Goal: Task Accomplishment & Management: Complete application form

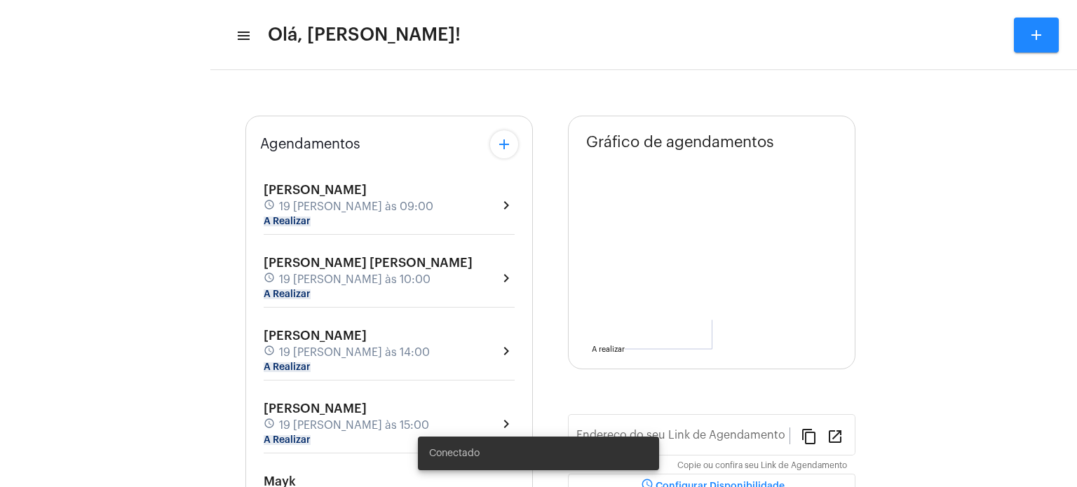
type input "[URL][DOMAIN_NAME]"
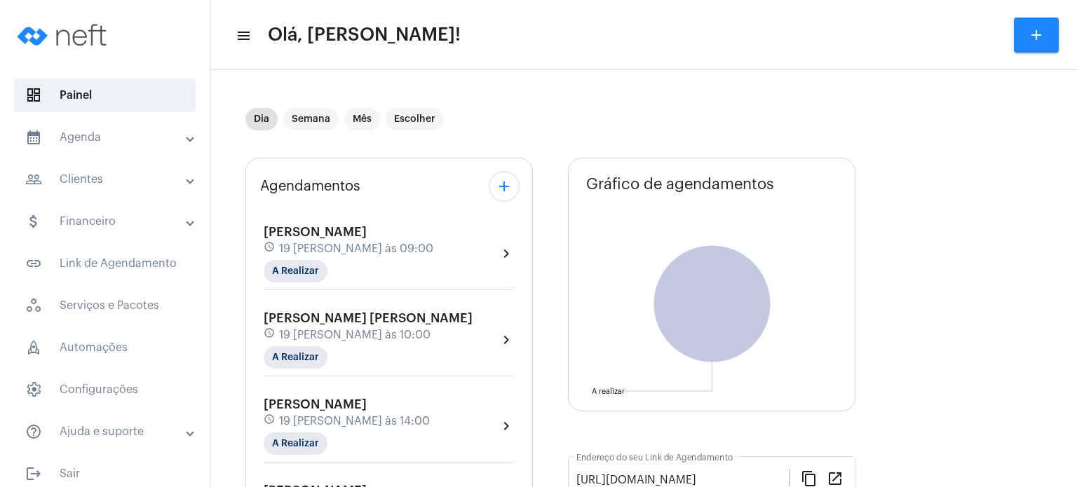
click at [105, 179] on mat-panel-title "people_outline Clientes" at bounding box center [106, 179] width 162 height 17
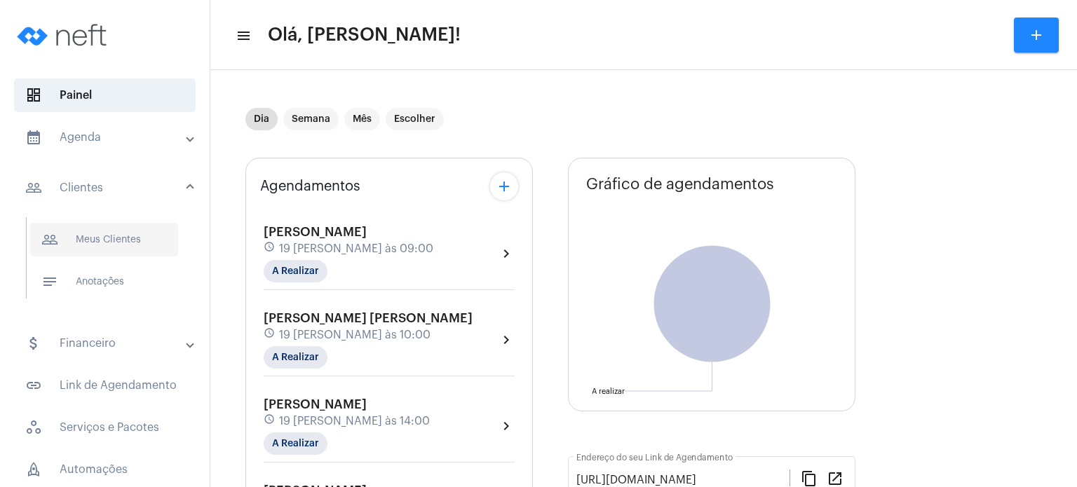
click at [114, 230] on span "people_outline Meus Clientes" at bounding box center [104, 240] width 148 height 34
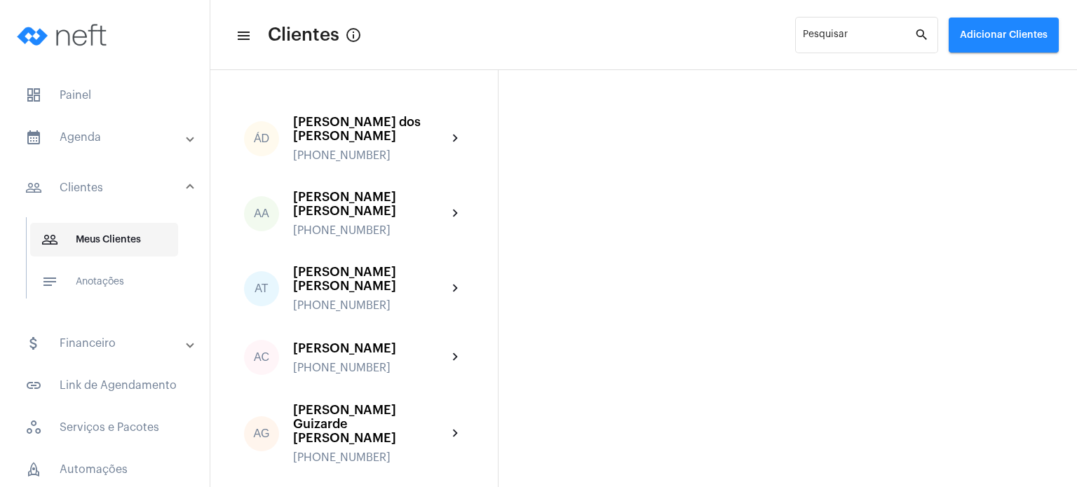
click at [121, 245] on span "people_outline Meus Clientes" at bounding box center [104, 240] width 148 height 34
click at [101, 190] on mat-panel-title "people_outline Clientes" at bounding box center [106, 188] width 162 height 17
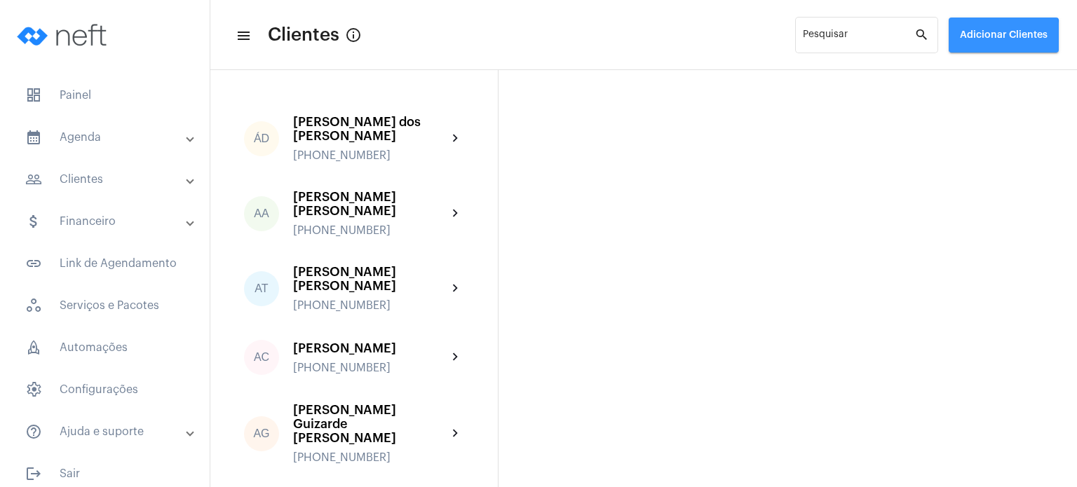
click at [983, 41] on button "Adicionar Clientes" at bounding box center [1004, 35] width 110 height 35
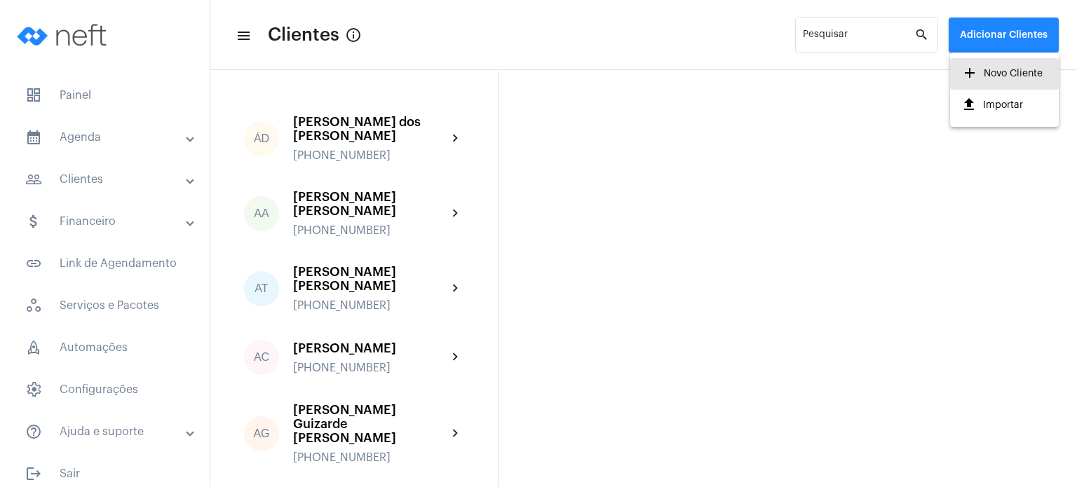
click at [979, 75] on span "add Novo Cliente" at bounding box center [1002, 73] width 81 height 25
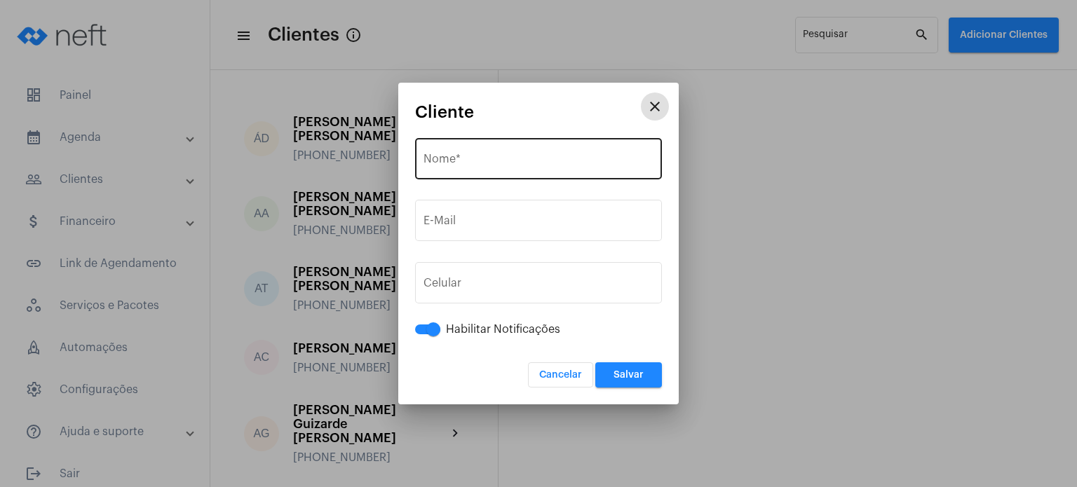
click at [473, 150] on div "Nome *" at bounding box center [539, 157] width 230 height 44
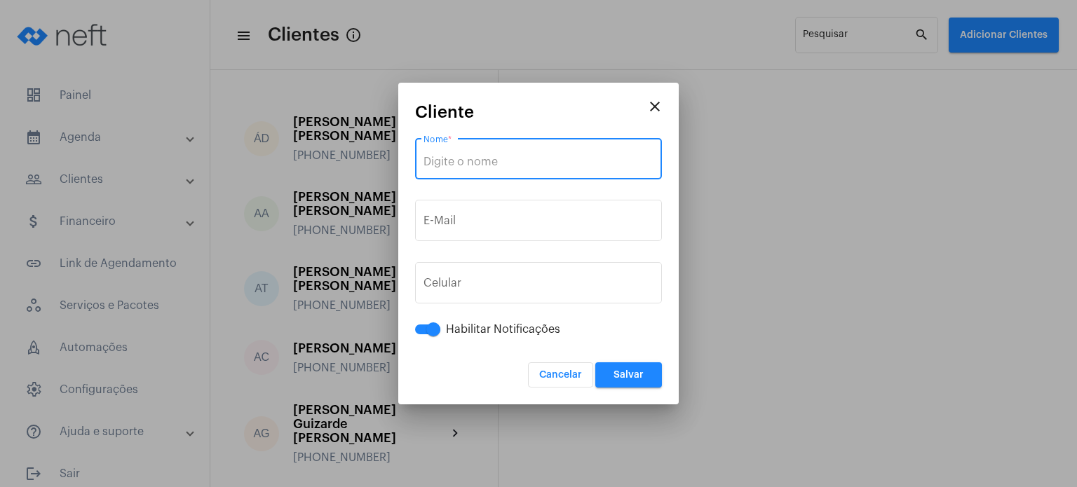
click at [473, 150] on div "Nome *" at bounding box center [539, 157] width 230 height 44
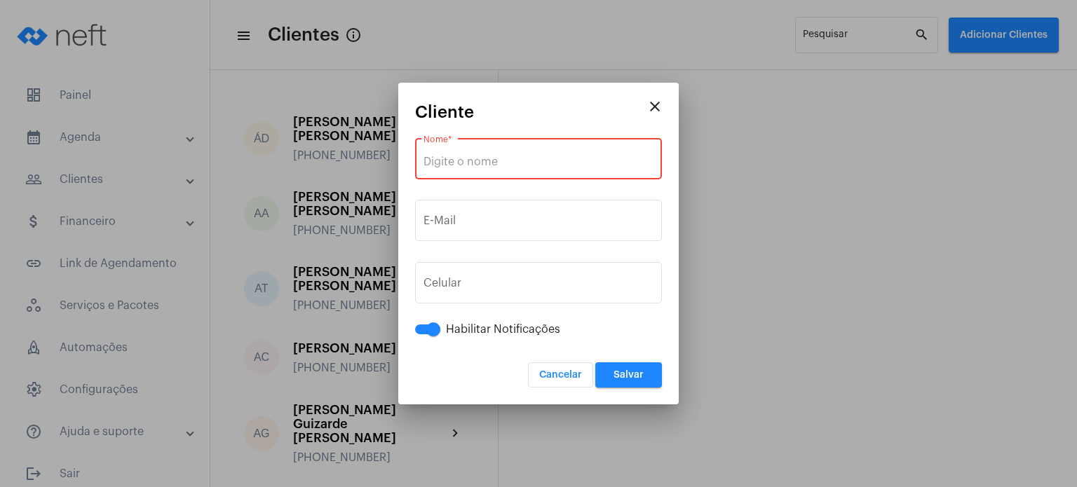
paste input "[PERSON_NAME]"
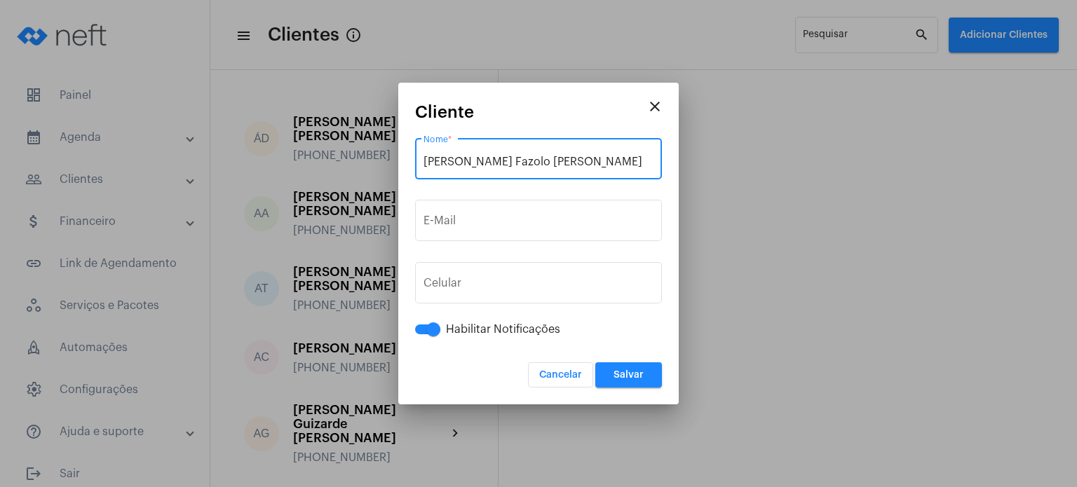
type input "[PERSON_NAME]"
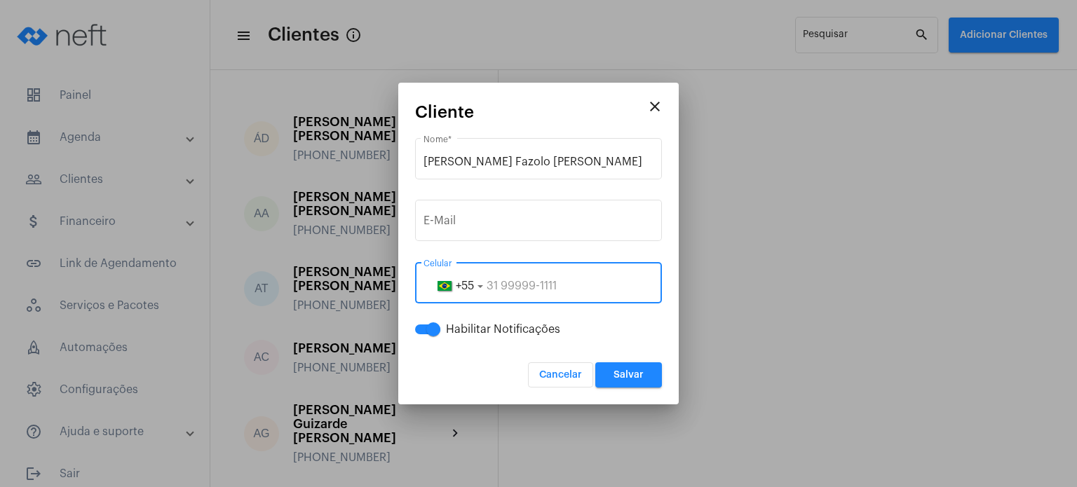
click at [494, 288] on input "tel" at bounding box center [539, 286] width 230 height 13
paste input "28999381740"
type input "28999381740"
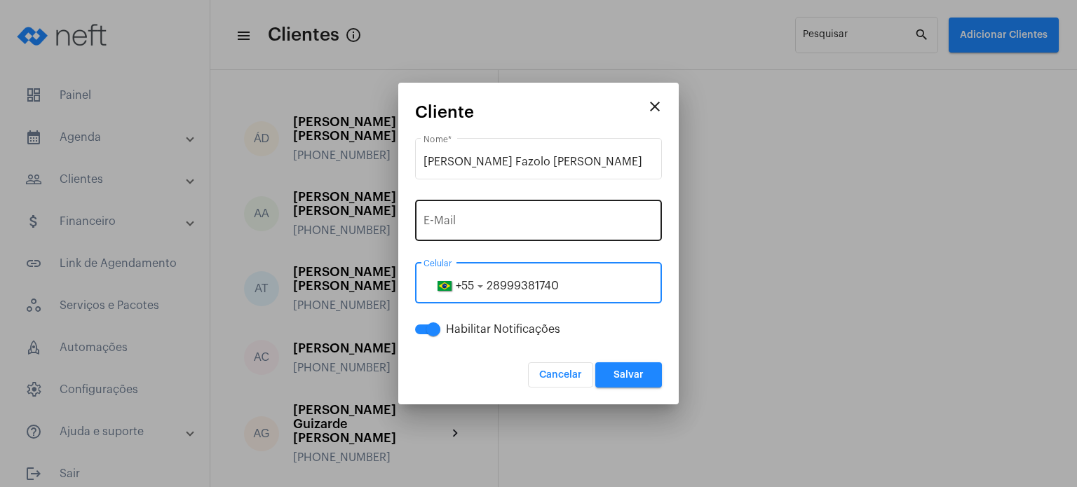
click at [445, 222] on input "E-Mail" at bounding box center [539, 223] width 230 height 13
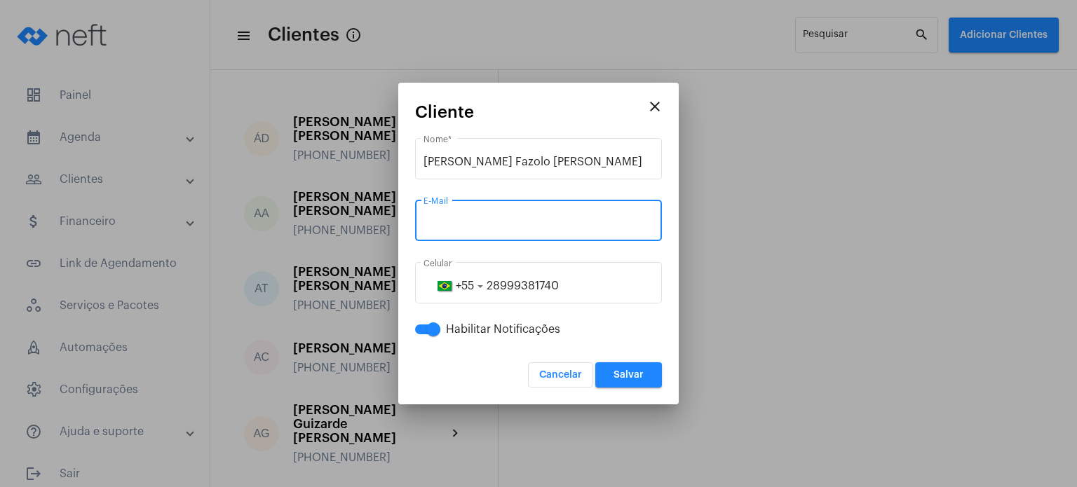
paste input "[EMAIL_ADDRESS][DOMAIN_NAME]"
type input "[EMAIL_ADDRESS][DOMAIN_NAME]"
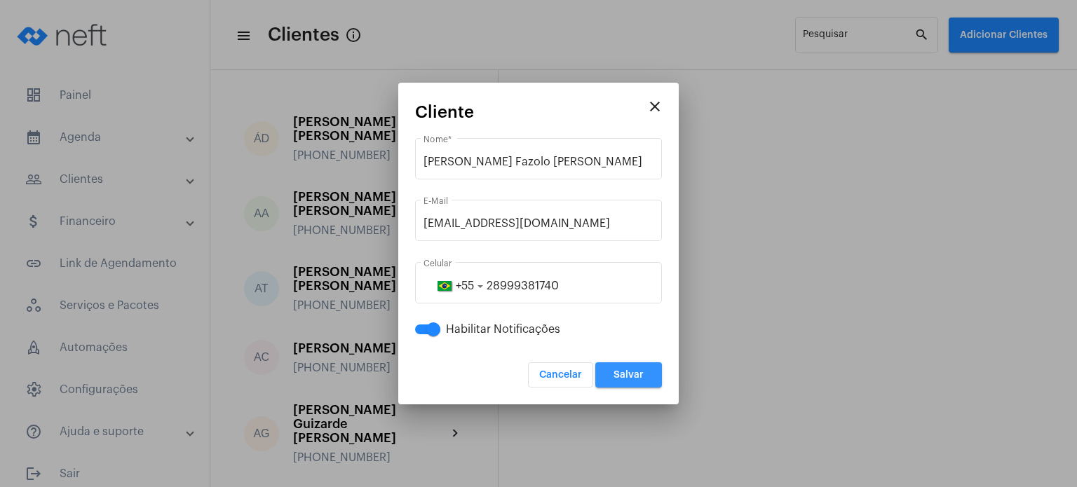
click at [638, 379] on span "Salvar" at bounding box center [629, 375] width 30 height 10
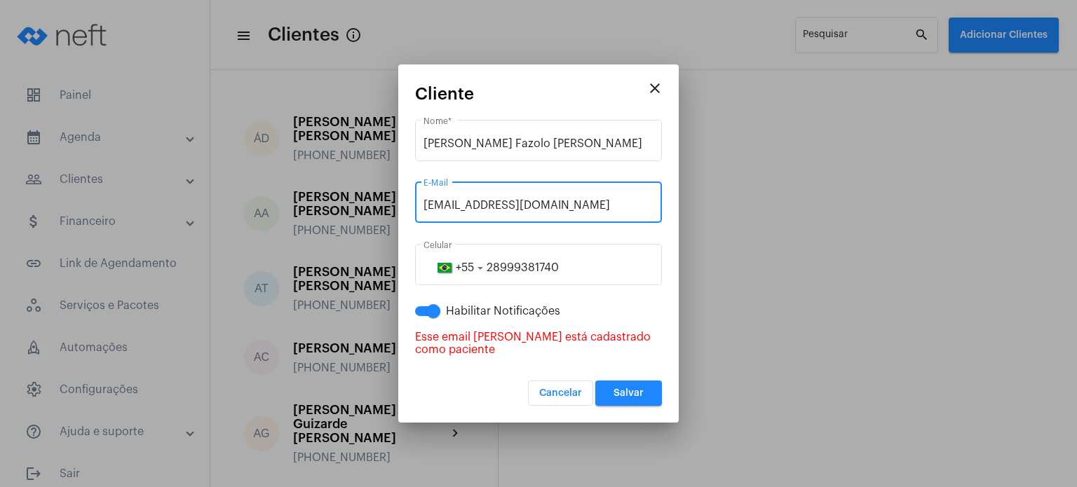
click at [560, 208] on input "[EMAIL_ADDRESS][DOMAIN_NAME]" at bounding box center [539, 205] width 230 height 13
type input "lia@barbigran.com"
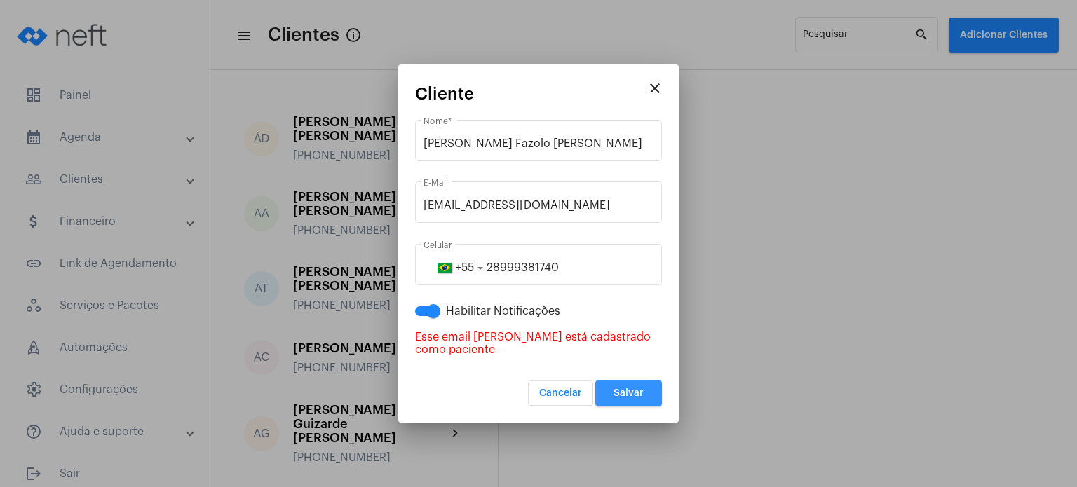
click at [628, 392] on button "Salvar" at bounding box center [628, 393] width 67 height 25
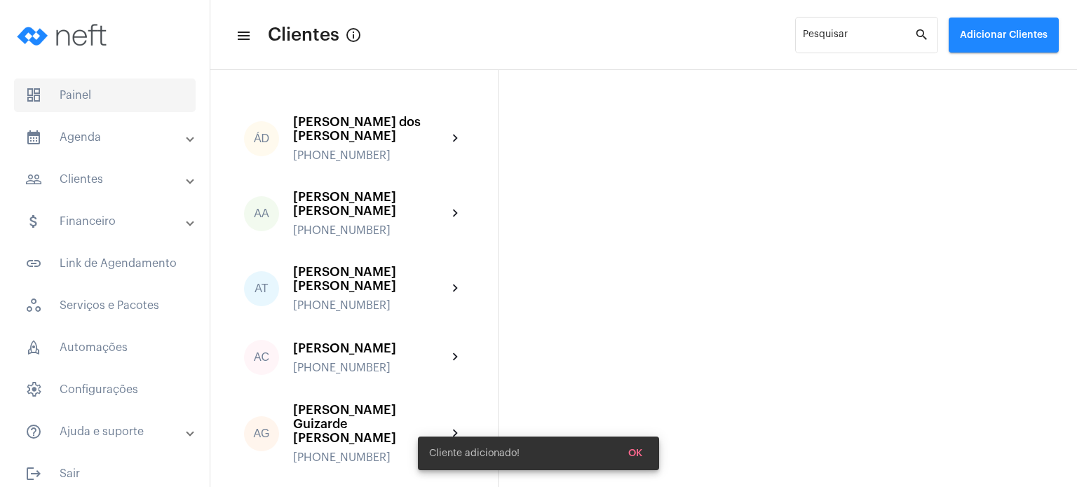
click at [88, 100] on span "dashboard Painel" at bounding box center [105, 96] width 182 height 34
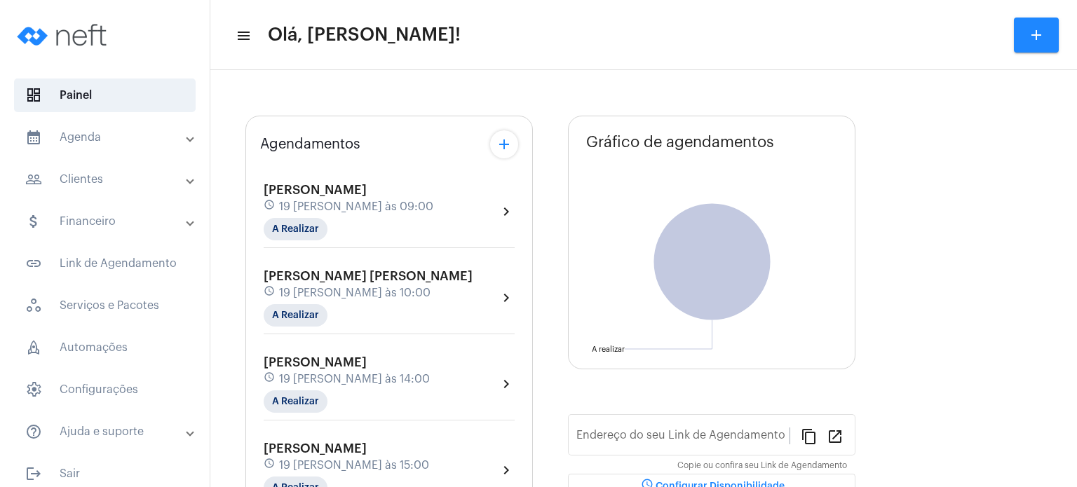
type input "[URL][DOMAIN_NAME]"
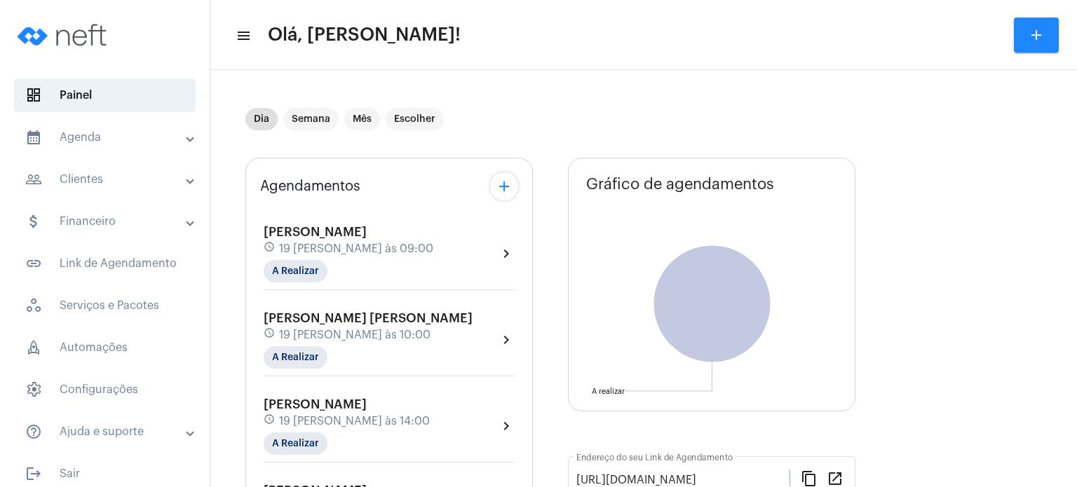
click at [97, 148] on mat-expansion-panel-header "calendar_month_outlined Agenda" at bounding box center [108, 138] width 201 height 34
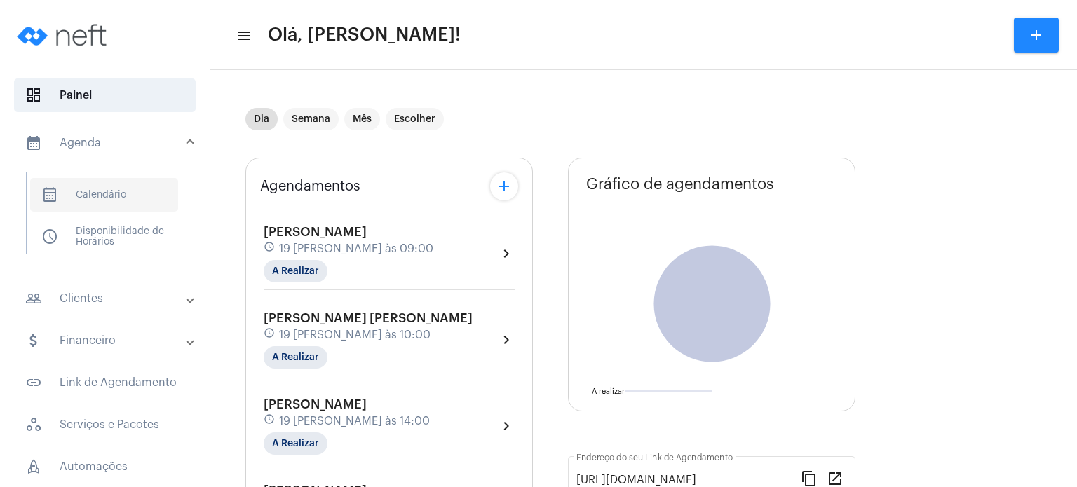
click at [90, 190] on span "calendar_month_outlined Calendário" at bounding box center [104, 195] width 148 height 34
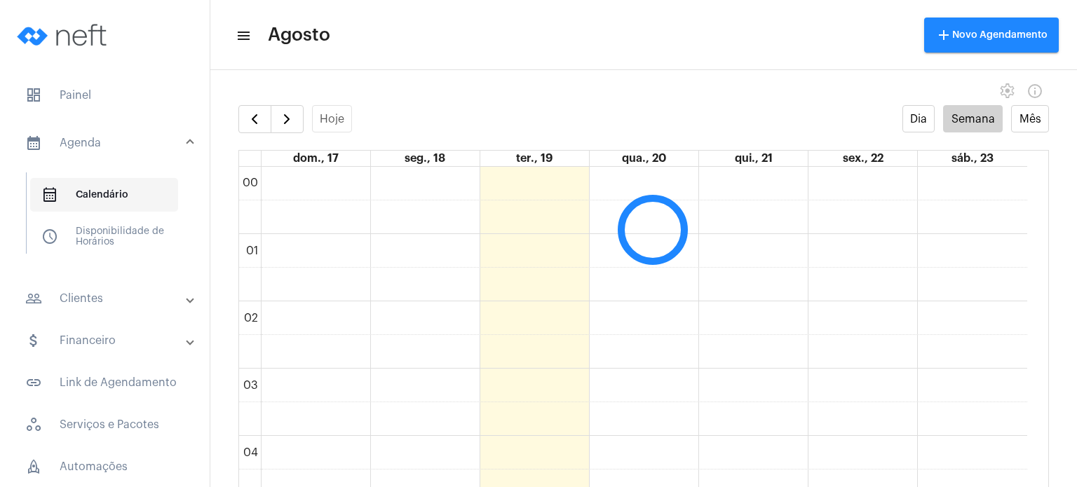
scroll to position [404, 0]
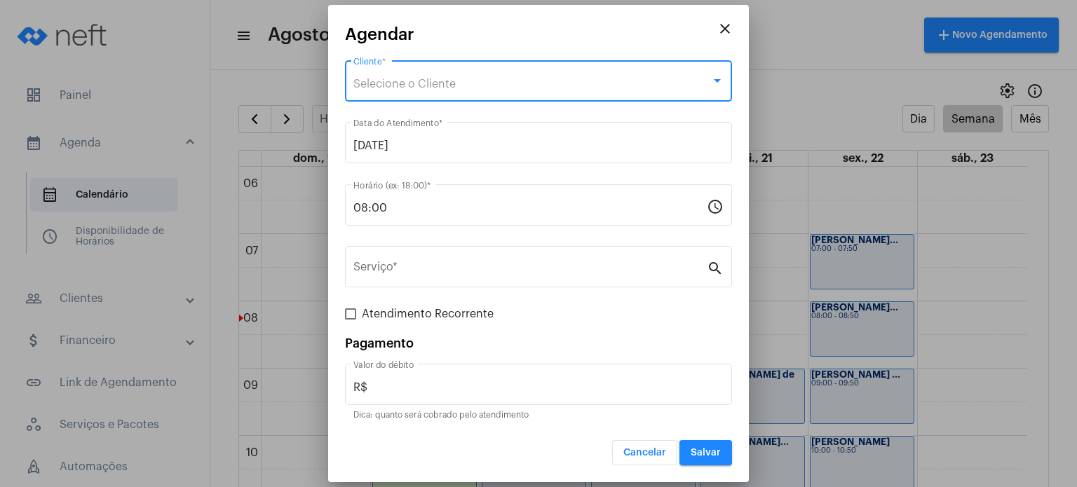
click at [467, 86] on div "Selecione o Cliente" at bounding box center [533, 84] width 358 height 13
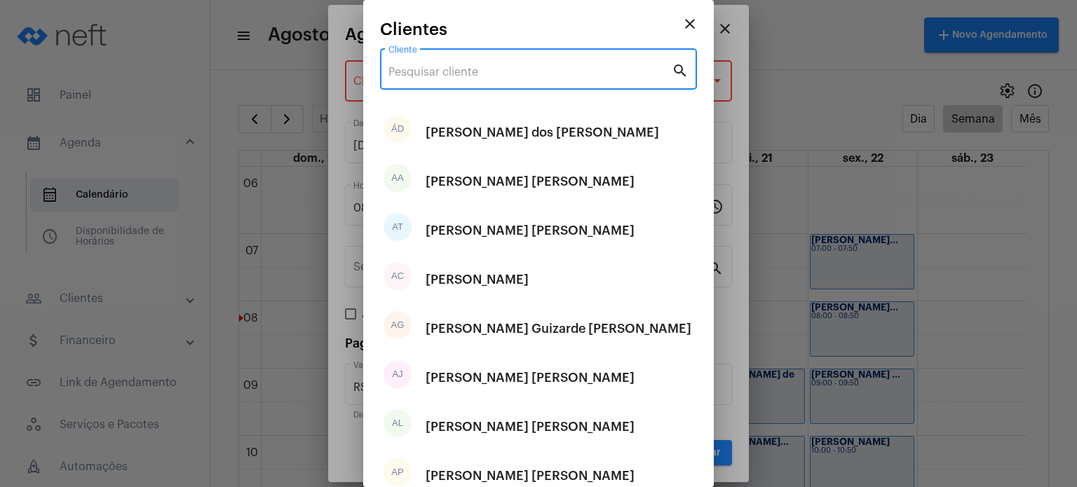
click at [452, 69] on input "Cliente" at bounding box center [530, 72] width 283 height 13
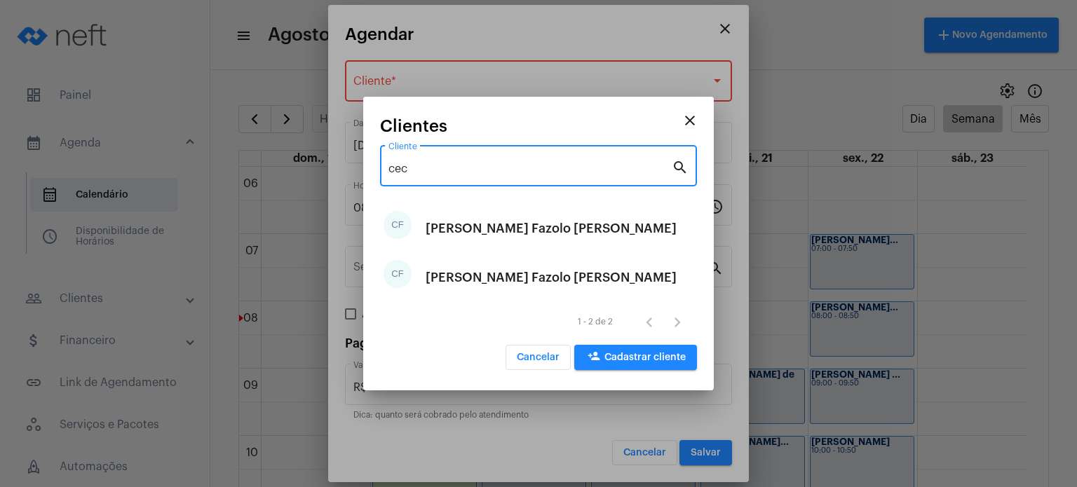
type input "cec"
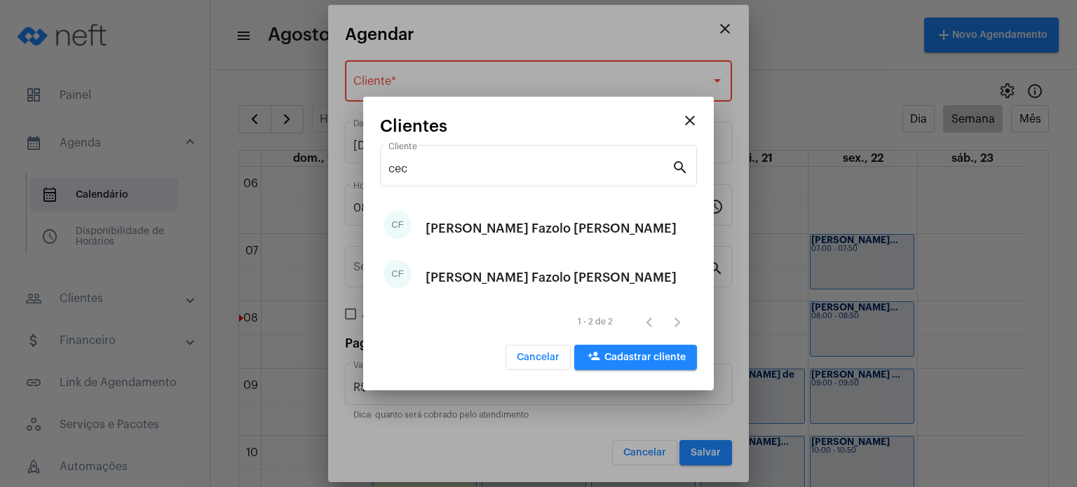
click at [719, 33] on div at bounding box center [538, 243] width 1077 height 487
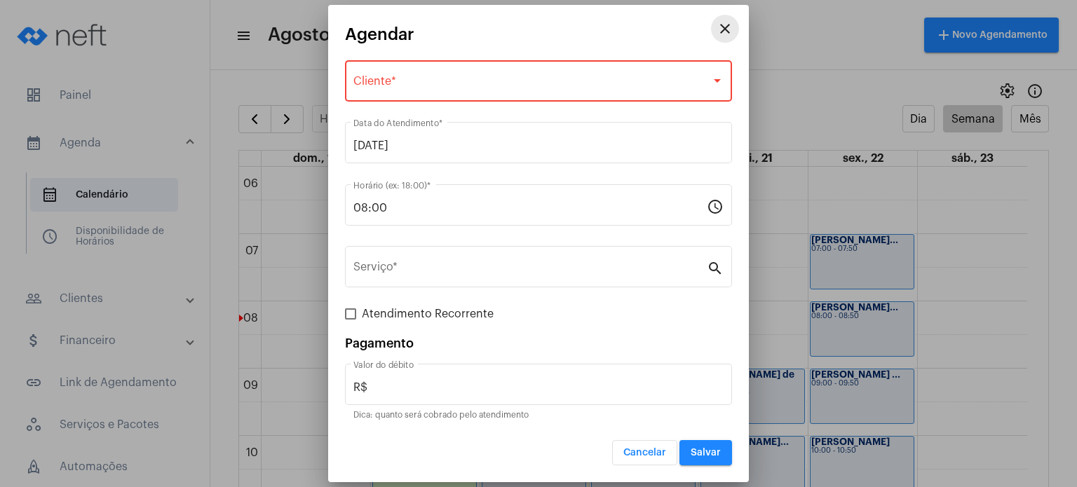
click at [718, 32] on mat-icon "close" at bounding box center [725, 28] width 17 height 17
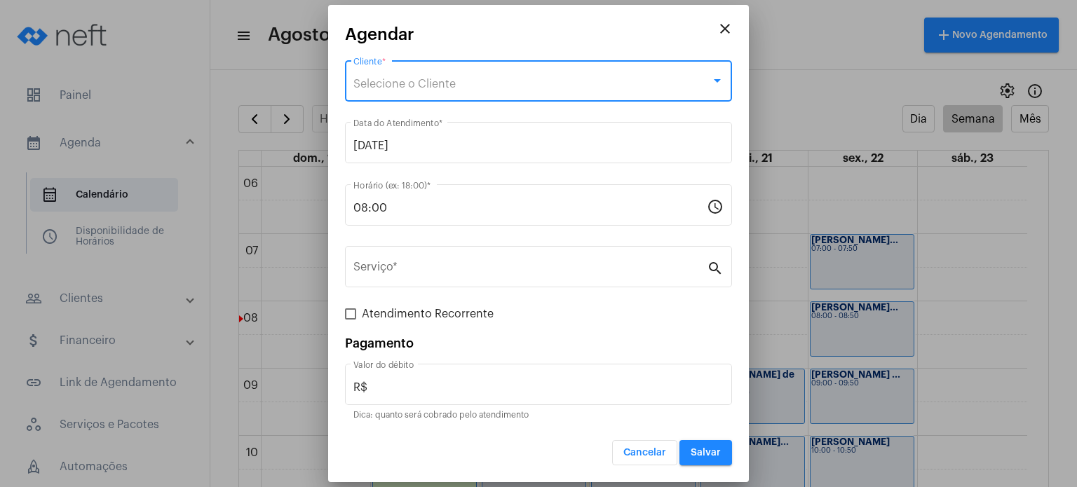
click at [483, 90] on div "Selecione o Cliente" at bounding box center [533, 84] width 358 height 13
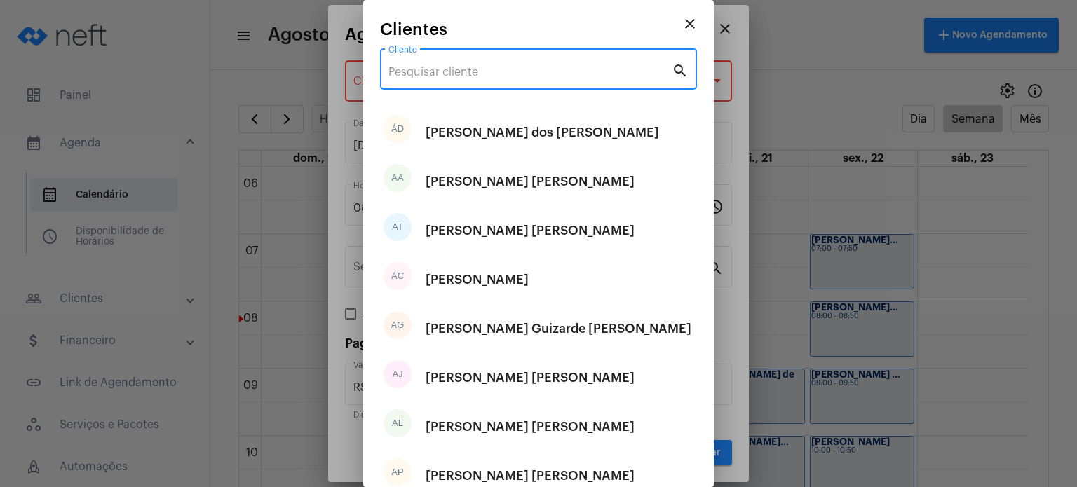
click at [480, 77] on input "Cliente" at bounding box center [530, 72] width 283 height 13
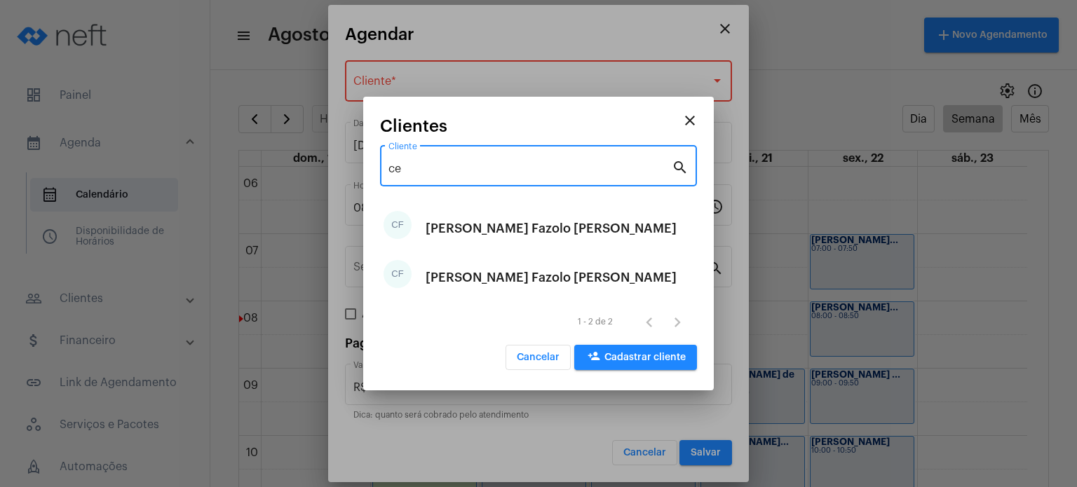
type input "ce"
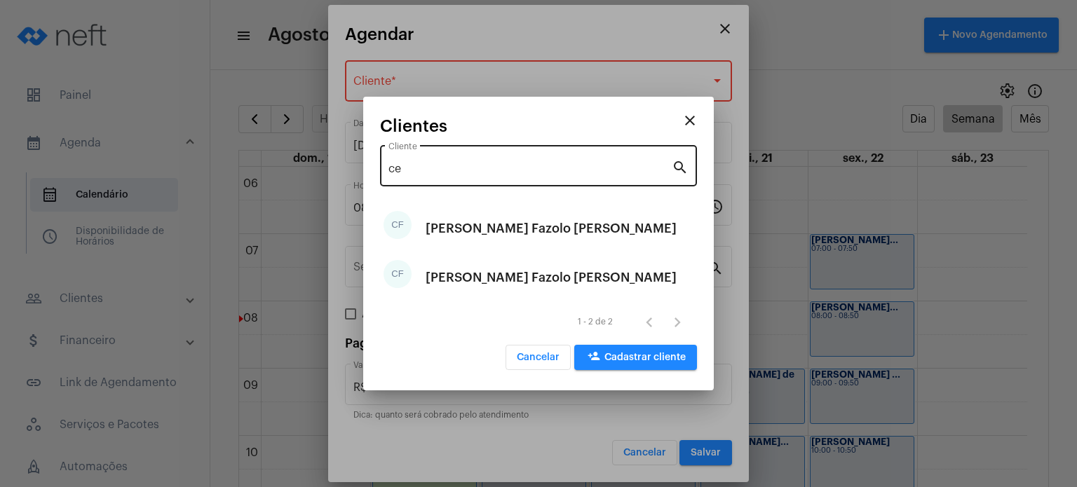
click at [467, 235] on div "[PERSON_NAME]" at bounding box center [551, 229] width 251 height 42
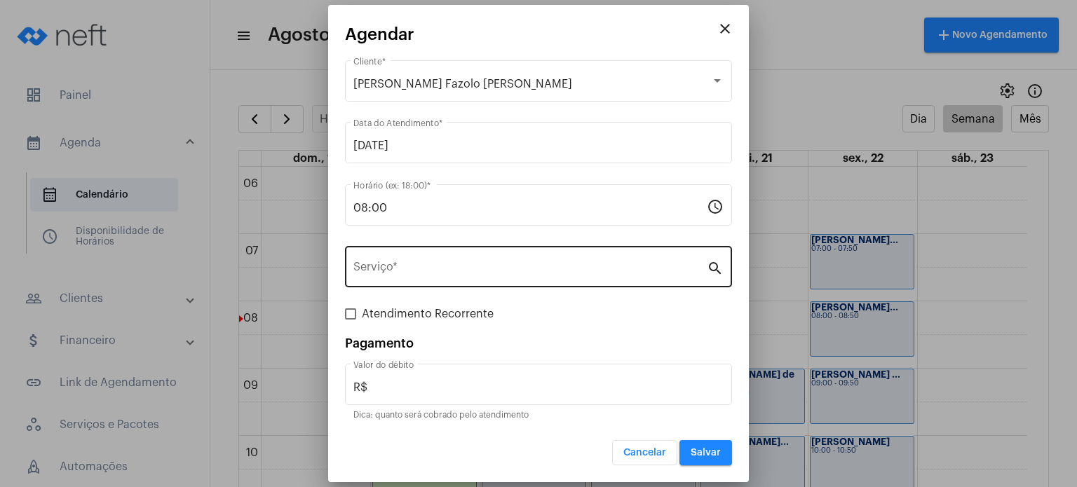
click at [435, 283] on div "Serviço *" at bounding box center [531, 265] width 354 height 44
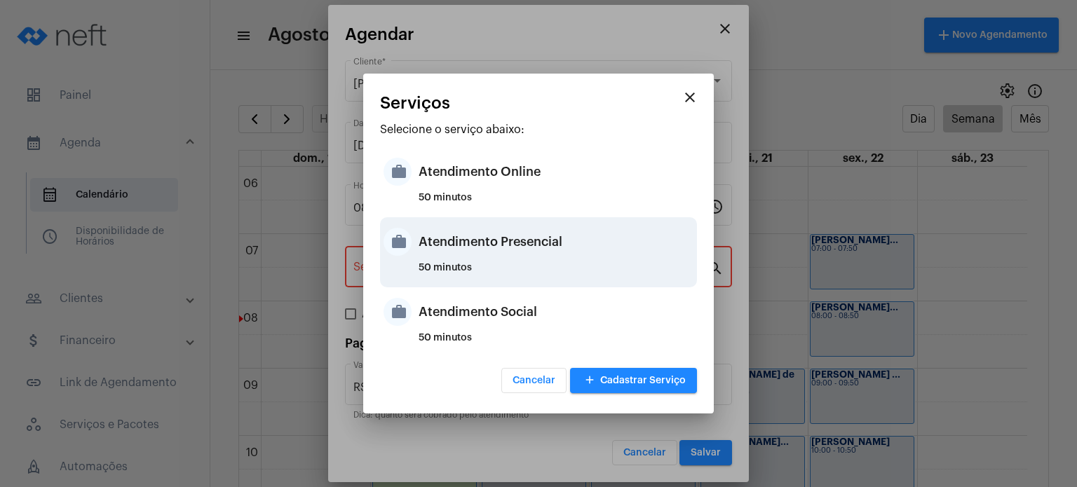
click at [446, 238] on div "Atendimento Presencial" at bounding box center [556, 242] width 275 height 42
type input "Atendimento Presencial"
type input "R$ 170"
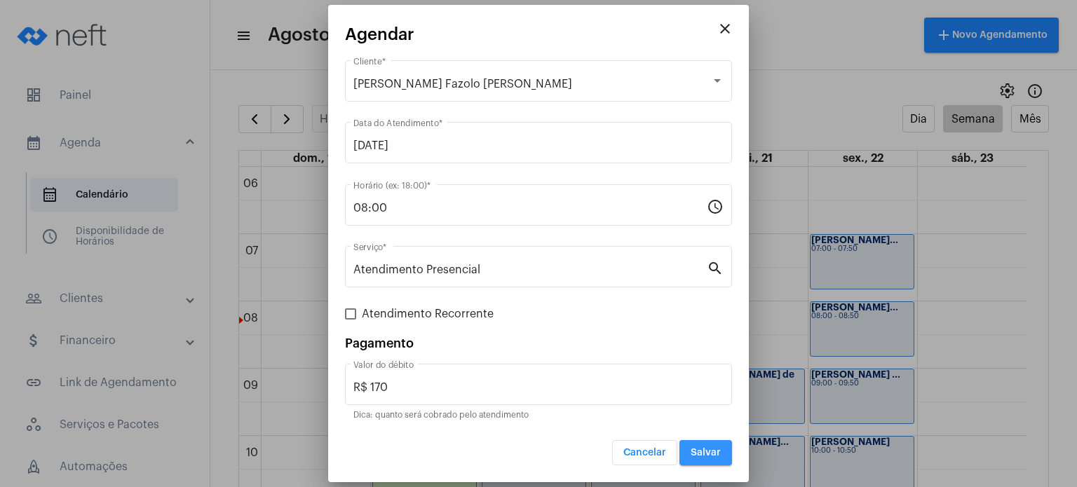
click at [704, 455] on span "Salvar" at bounding box center [706, 453] width 30 height 10
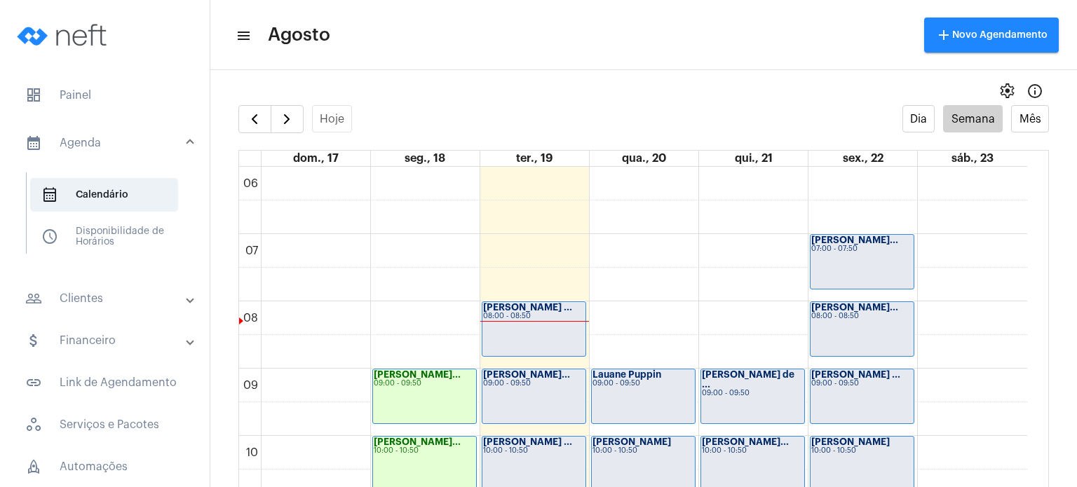
click at [541, 342] on div "Cecília Fazolo ... 08:00 - 08:50" at bounding box center [534, 329] width 103 height 54
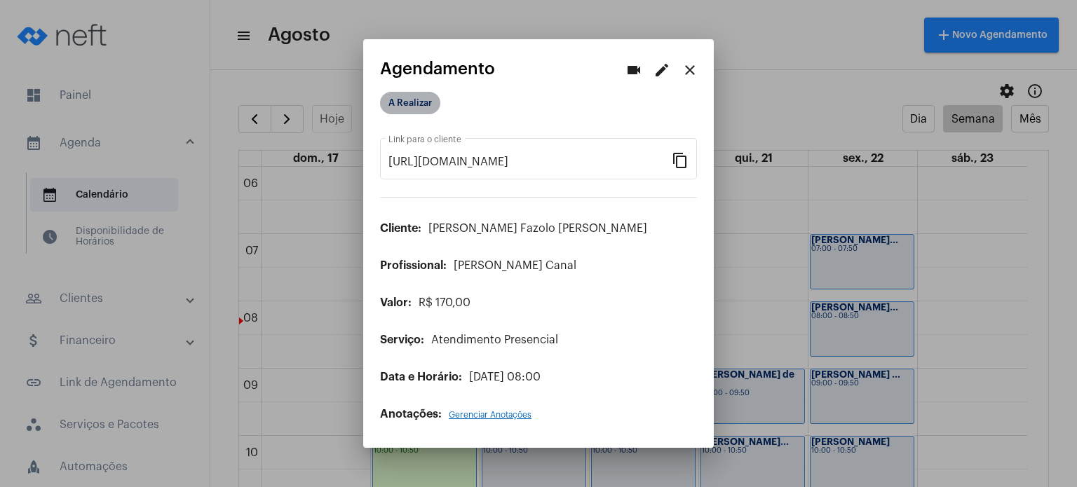
click at [417, 113] on mat-chip "A Realizar" at bounding box center [410, 103] width 60 height 22
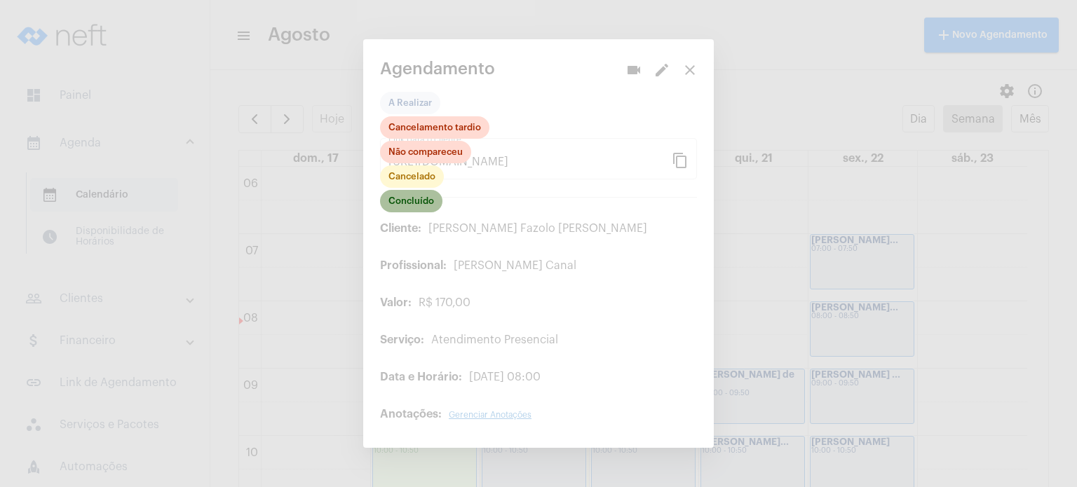
click at [423, 202] on mat-chip "Concluído" at bounding box center [411, 201] width 62 height 22
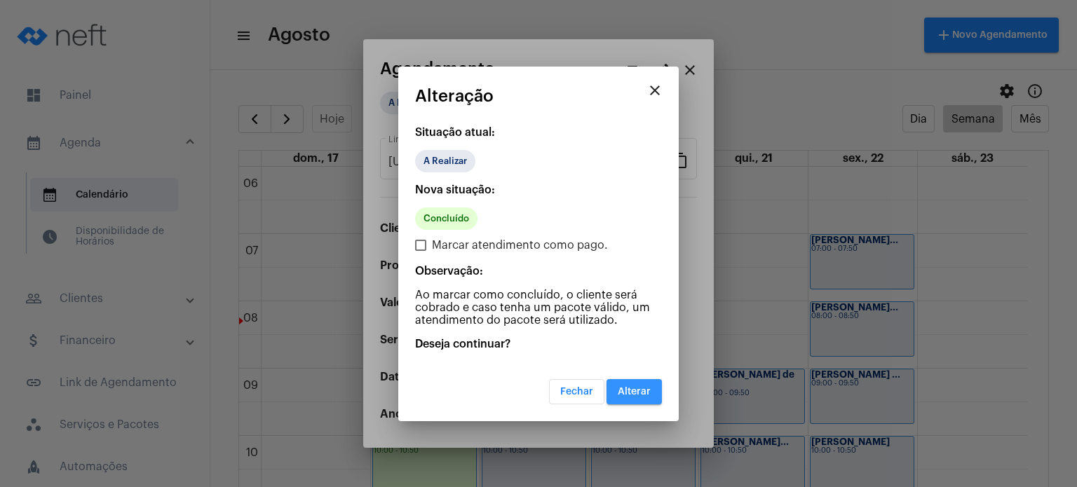
click at [636, 391] on span "Alterar" at bounding box center [634, 392] width 33 height 10
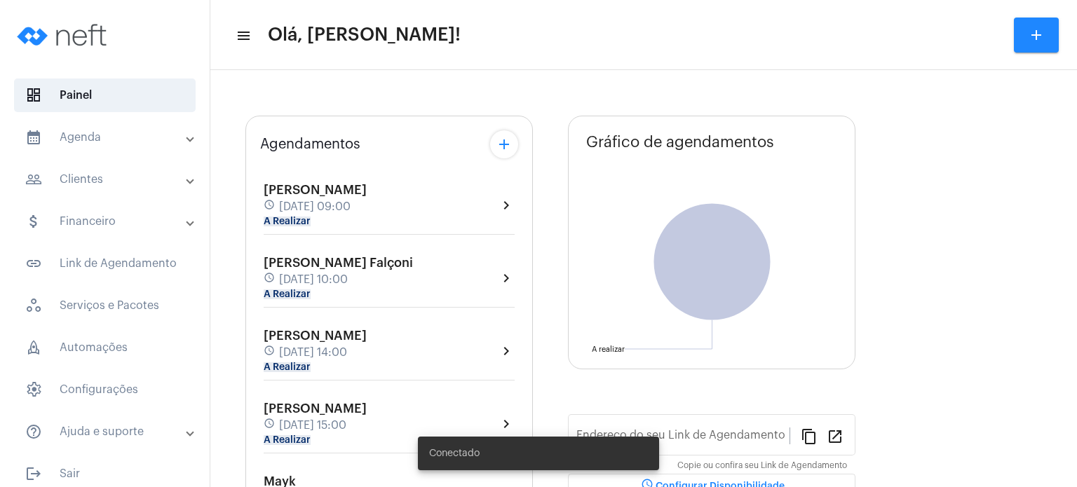
type input "[URL][DOMAIN_NAME]"
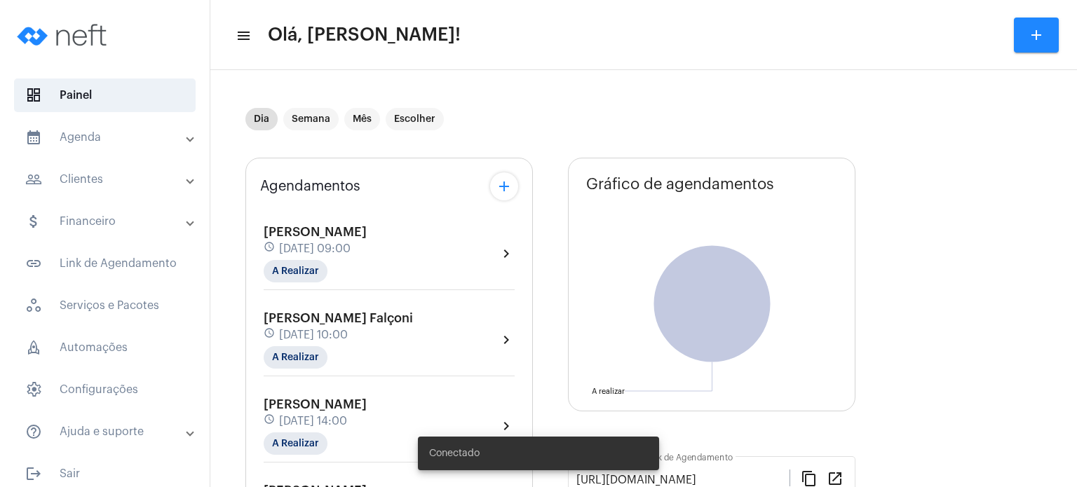
click at [110, 180] on mat-panel-title "people_outline Clientes" at bounding box center [106, 179] width 162 height 17
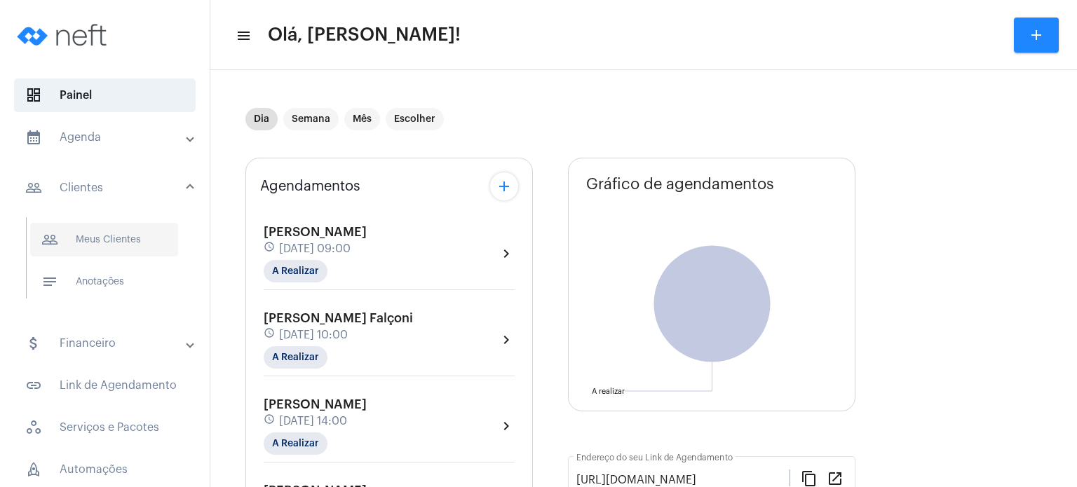
click at [95, 250] on span "people_outline Meus Clientes" at bounding box center [104, 240] width 148 height 34
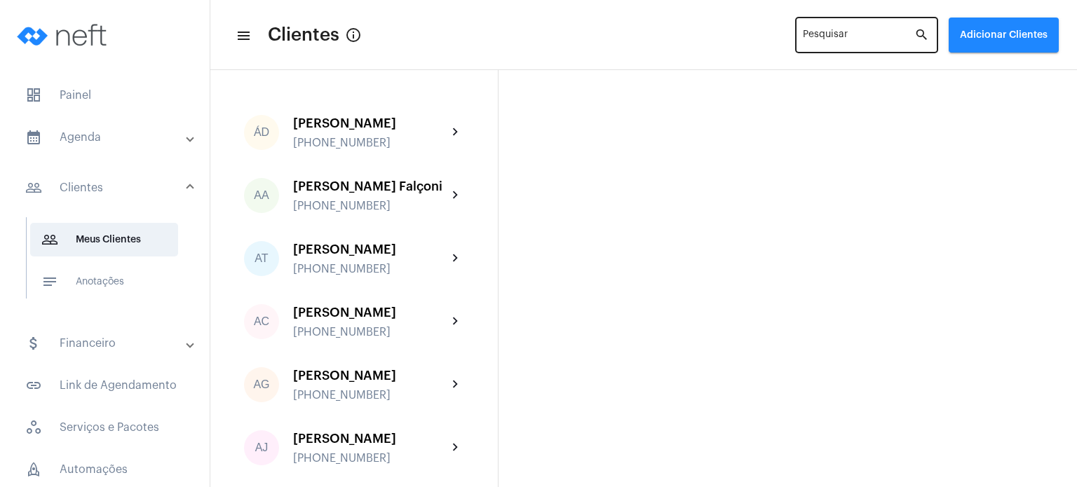
click at [866, 29] on div "Pesquisar" at bounding box center [859, 34] width 112 height 39
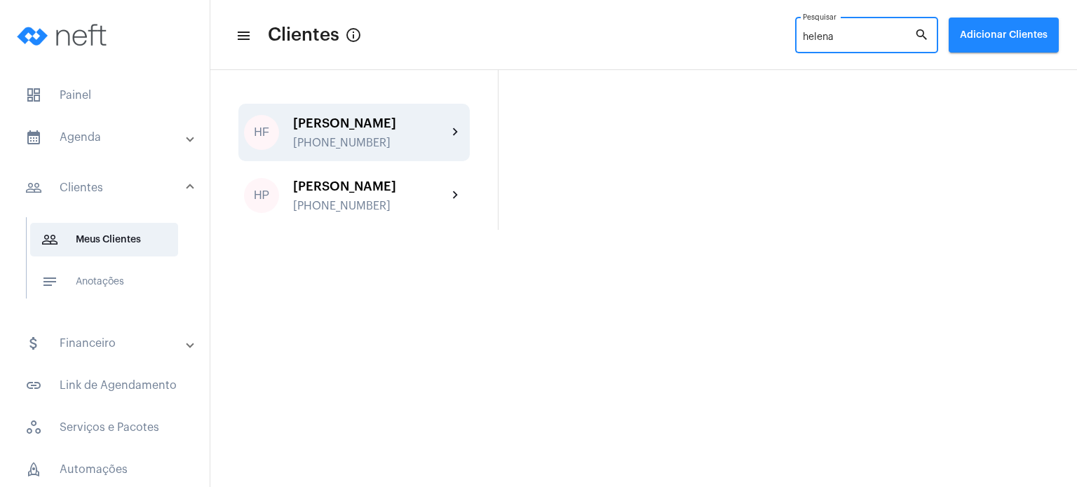
type input "helena"
click at [399, 118] on div "[PERSON_NAME]" at bounding box center [370, 123] width 154 height 14
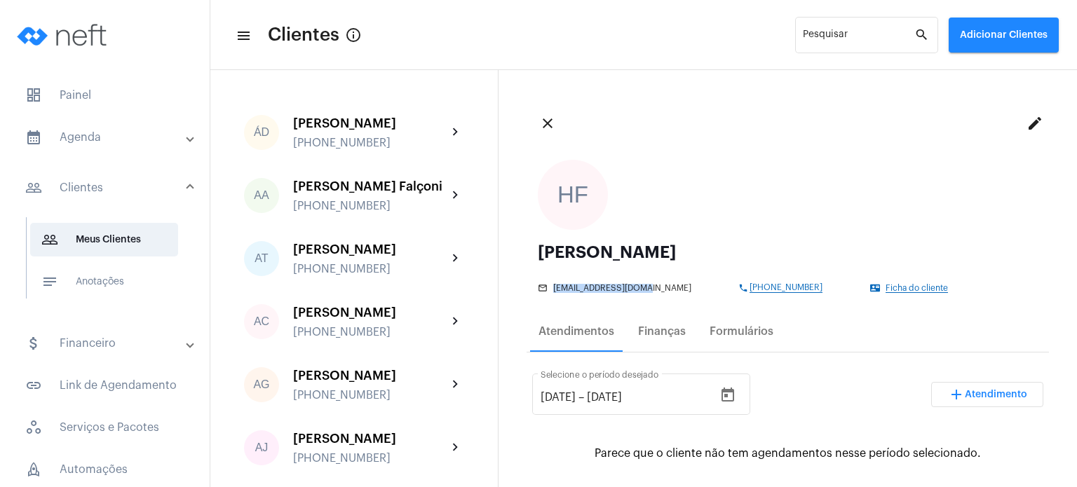
drag, startPoint x: 551, startPoint y: 283, endPoint x: 640, endPoint y: 297, distance: 89.4
click at [640, 297] on div "HF [PERSON_NAME] mail_outline [EMAIL_ADDRESS][DOMAIN_NAME] phone [PHONE_NUMBER]…" at bounding box center [788, 227] width 523 height 156
copy span "[EMAIL_ADDRESS][DOMAIN_NAME]"
